Goal: Task Accomplishment & Management: Manage account settings

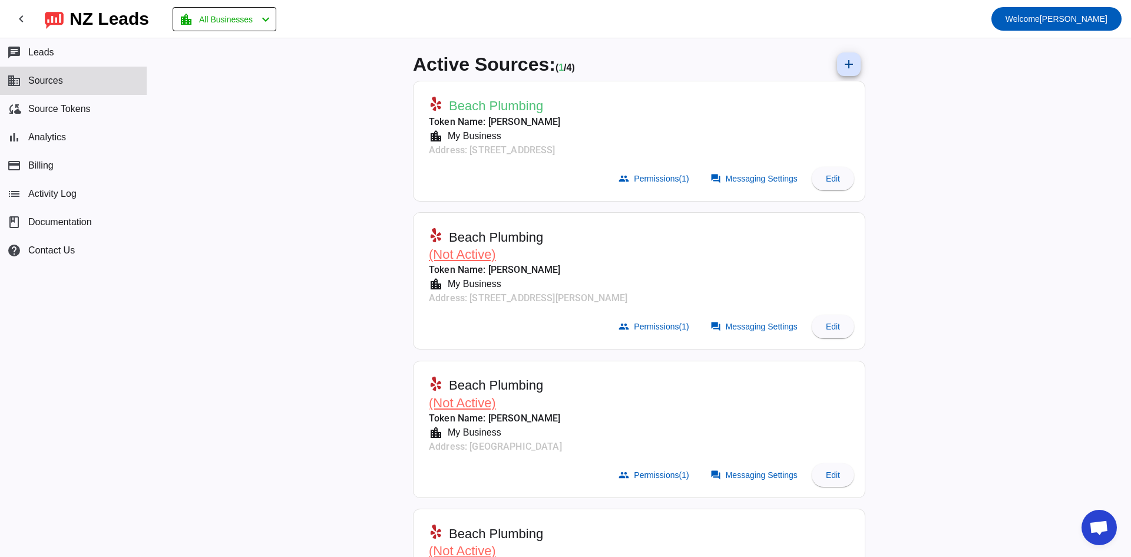
scroll to position [142, 0]
click at [759, 181] on span "Messaging Settings" at bounding box center [762, 178] width 72 height 9
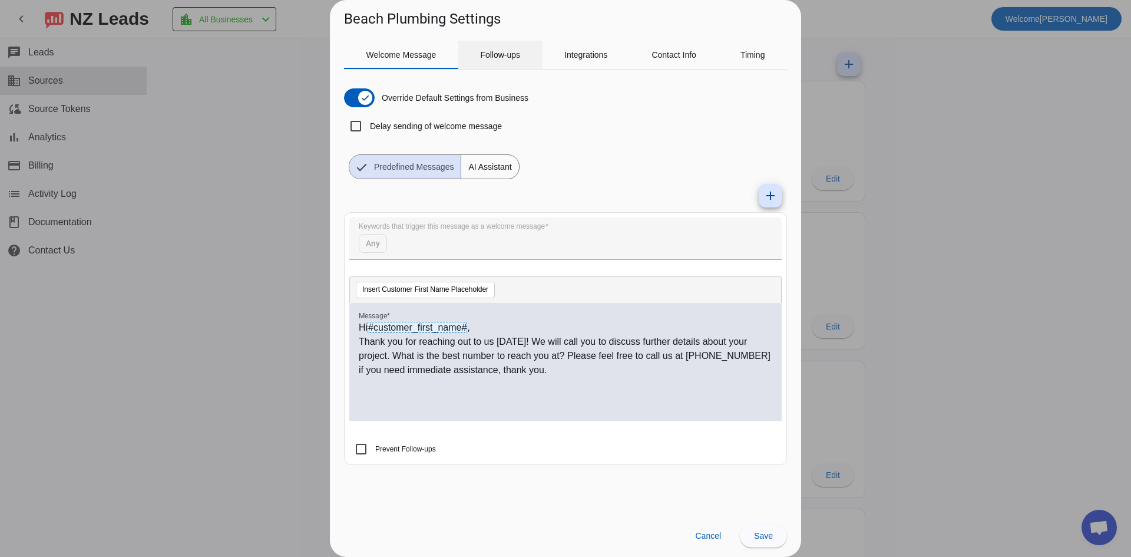
click at [511, 55] on span "Follow-ups" at bounding box center [500, 55] width 40 height 8
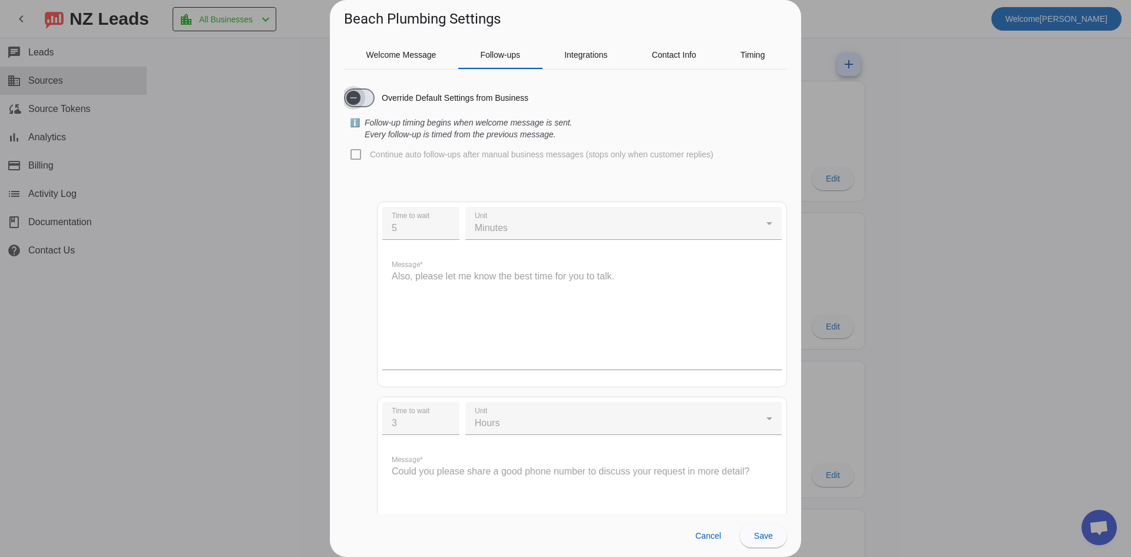
click at [353, 100] on icon "button" at bounding box center [353, 97] width 9 height 9
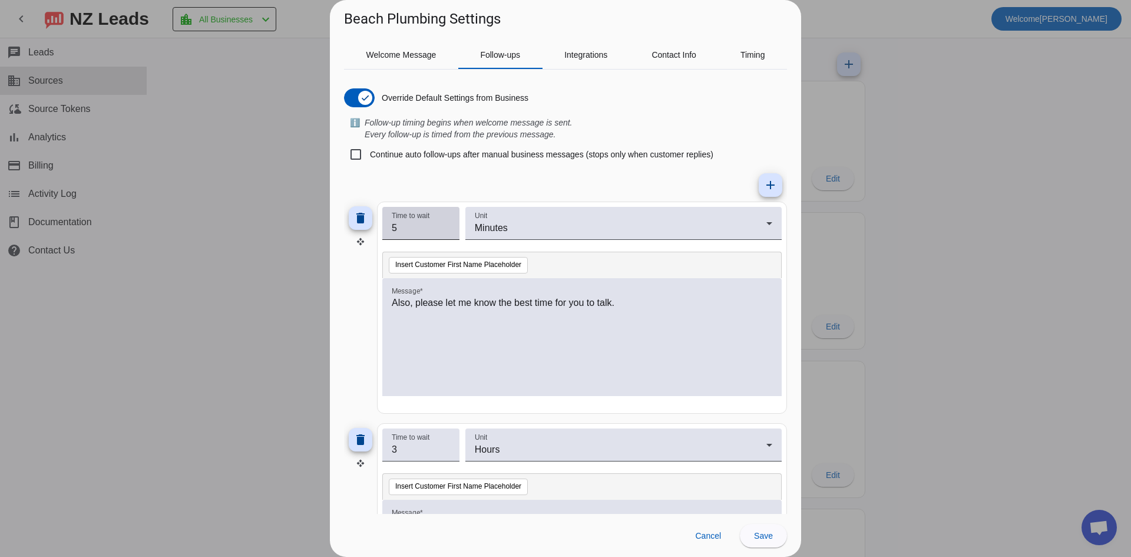
click at [422, 221] on input "5" at bounding box center [421, 228] width 58 height 14
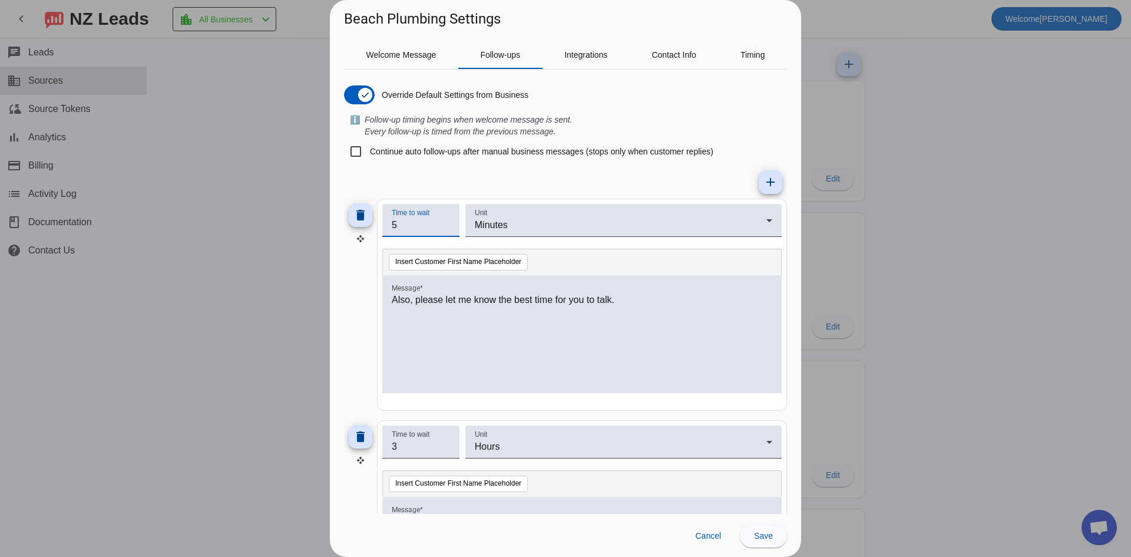
scroll to position [0, 0]
click at [372, 94] on span "button" at bounding box center [365, 98] width 14 height 14
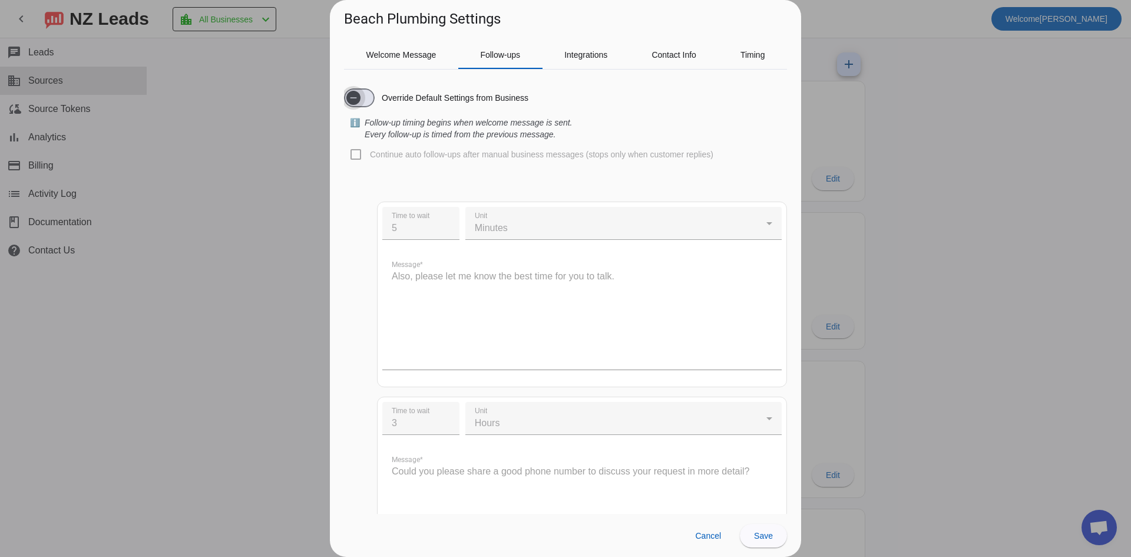
click at [360, 98] on span "button" at bounding box center [353, 98] width 14 height 14
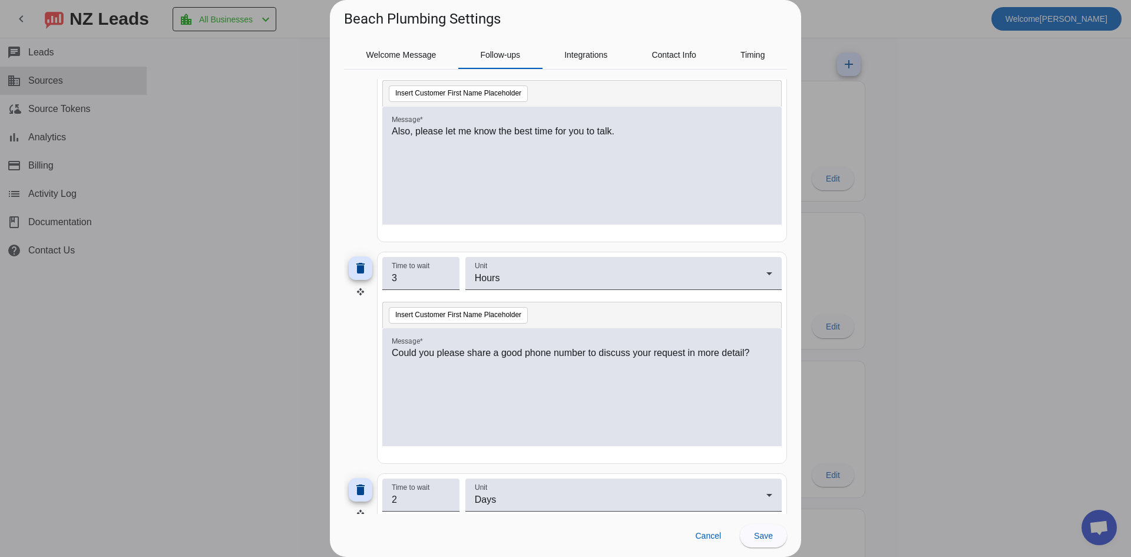
scroll to position [177, 0]
